Goal: Navigation & Orientation: Find specific page/section

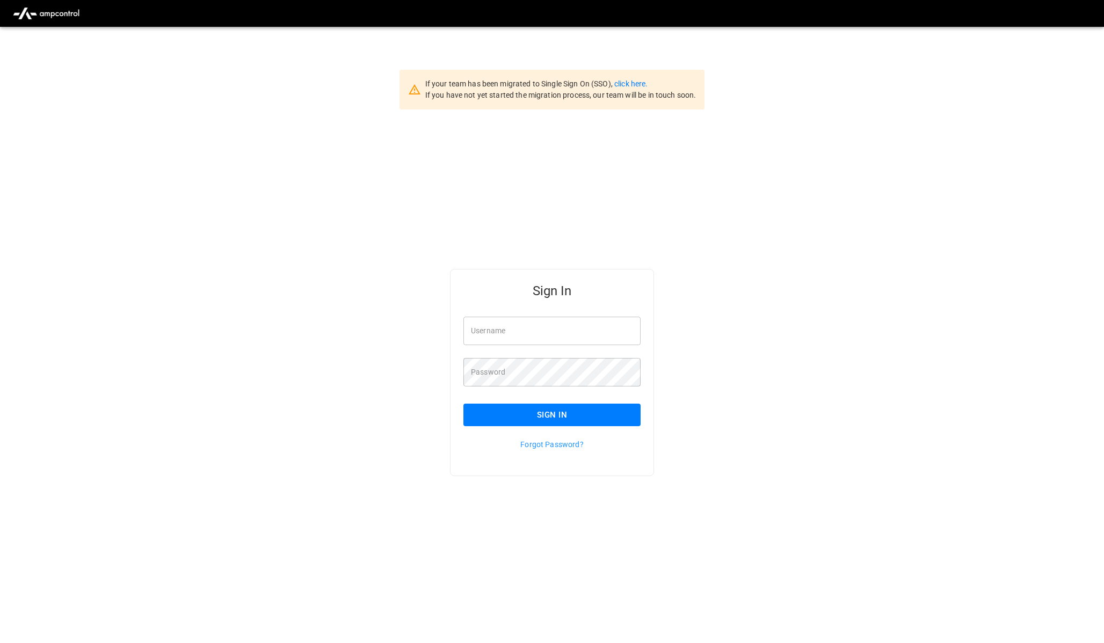
click at [547, 338] on input "Username" at bounding box center [552, 331] width 177 height 28
type input "**********"
